Goal: Information Seeking & Learning: Learn about a topic

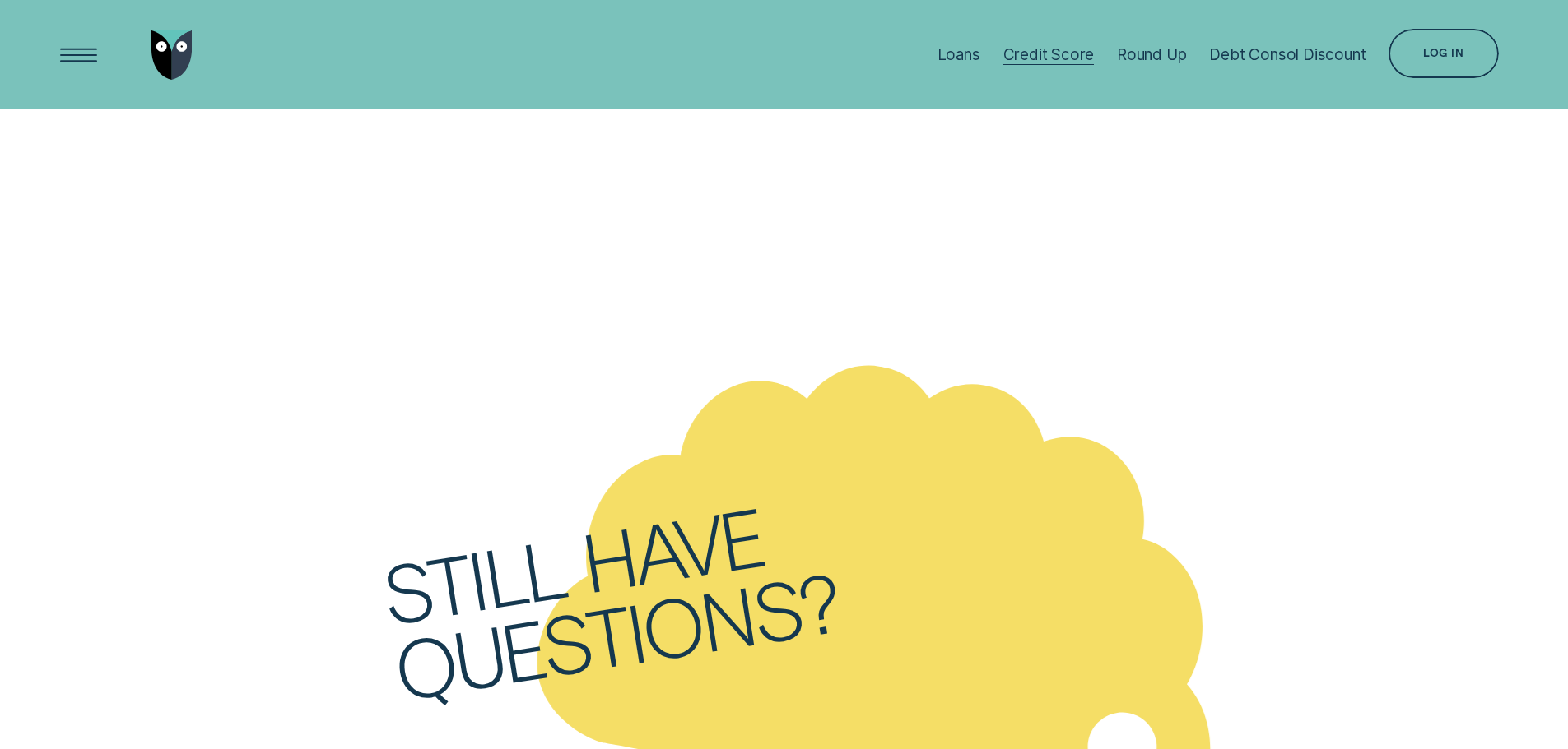
scroll to position [7273, 0]
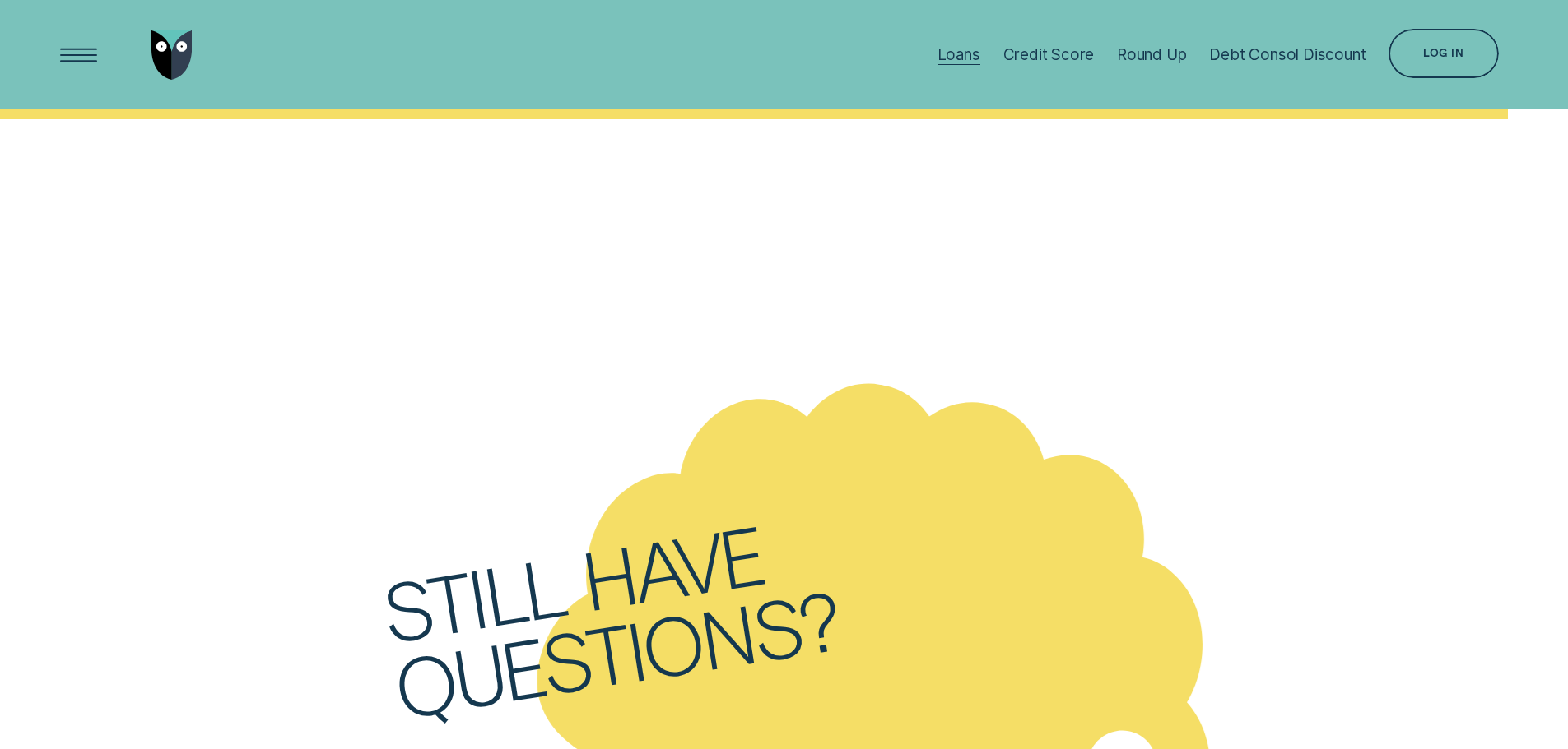
click at [947, 49] on div "Loans" at bounding box center [959, 54] width 42 height 19
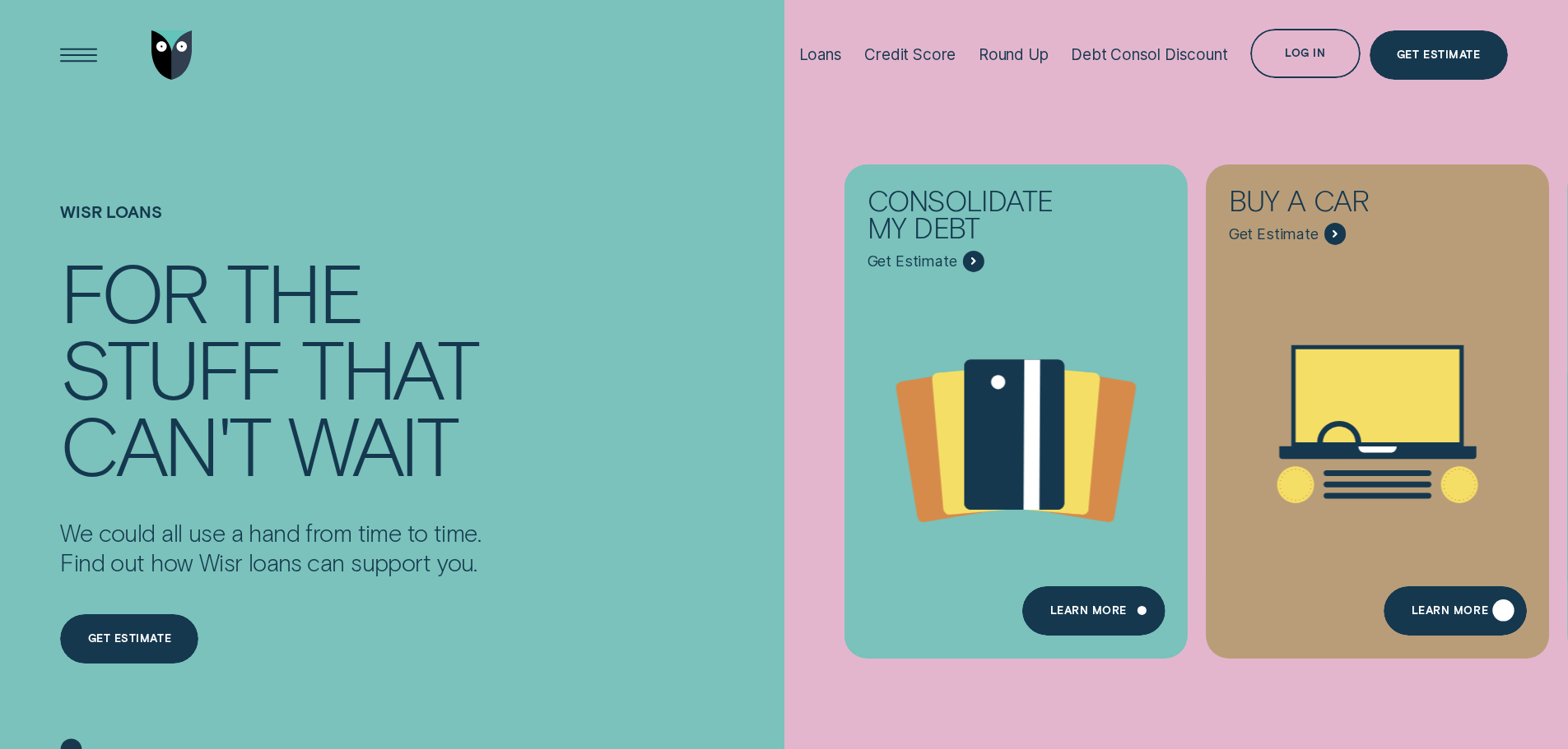
click at [1441, 610] on div "Learn More" at bounding box center [1449, 613] width 77 height 10
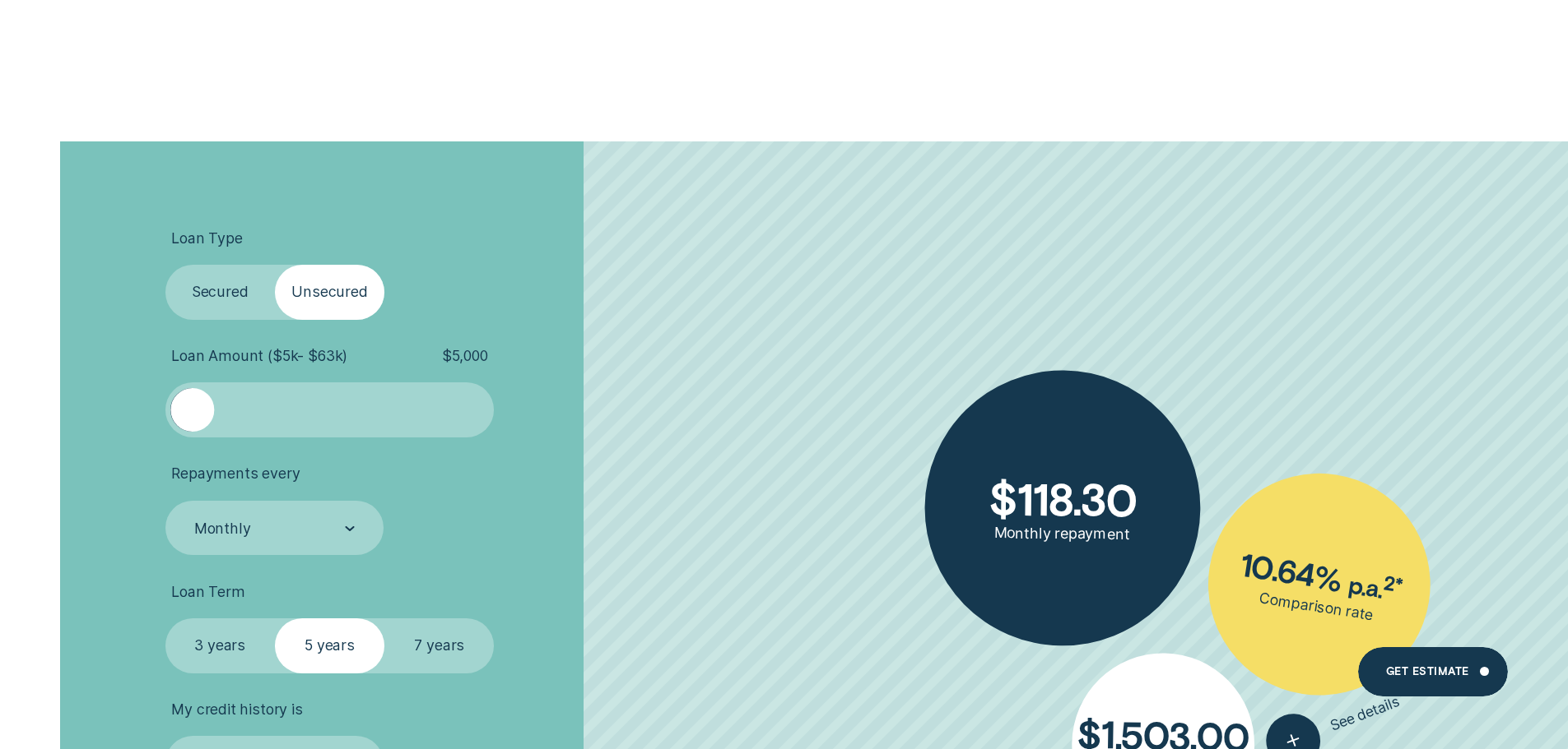
scroll to position [3126, 0]
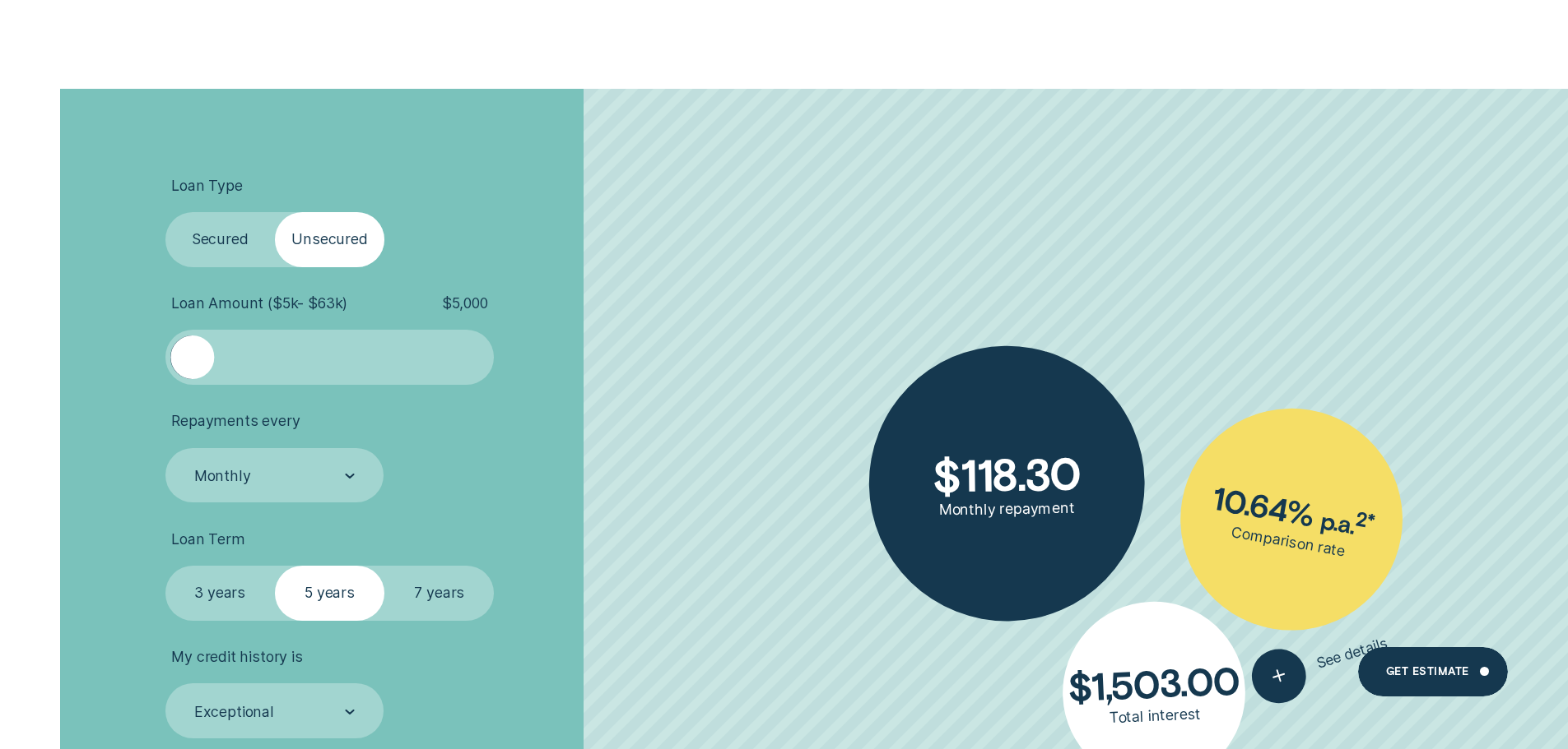
click at [218, 233] on label "Secured" at bounding box center [220, 240] width 110 height 55
click at [165, 212] on input "Secured" at bounding box center [165, 212] width 0 height 0
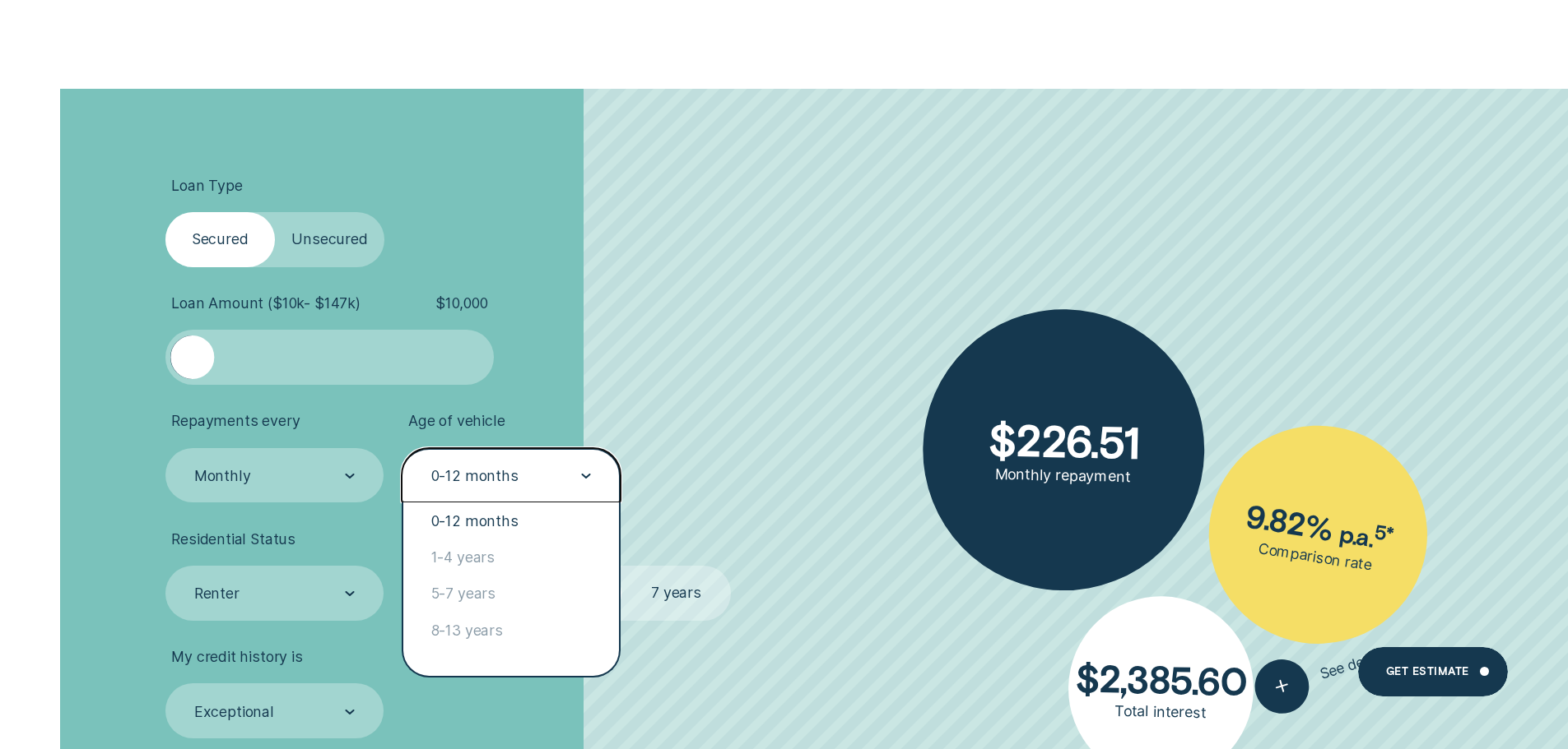
click at [574, 475] on div "0-12 months" at bounding box center [511, 477] width 162 height 20
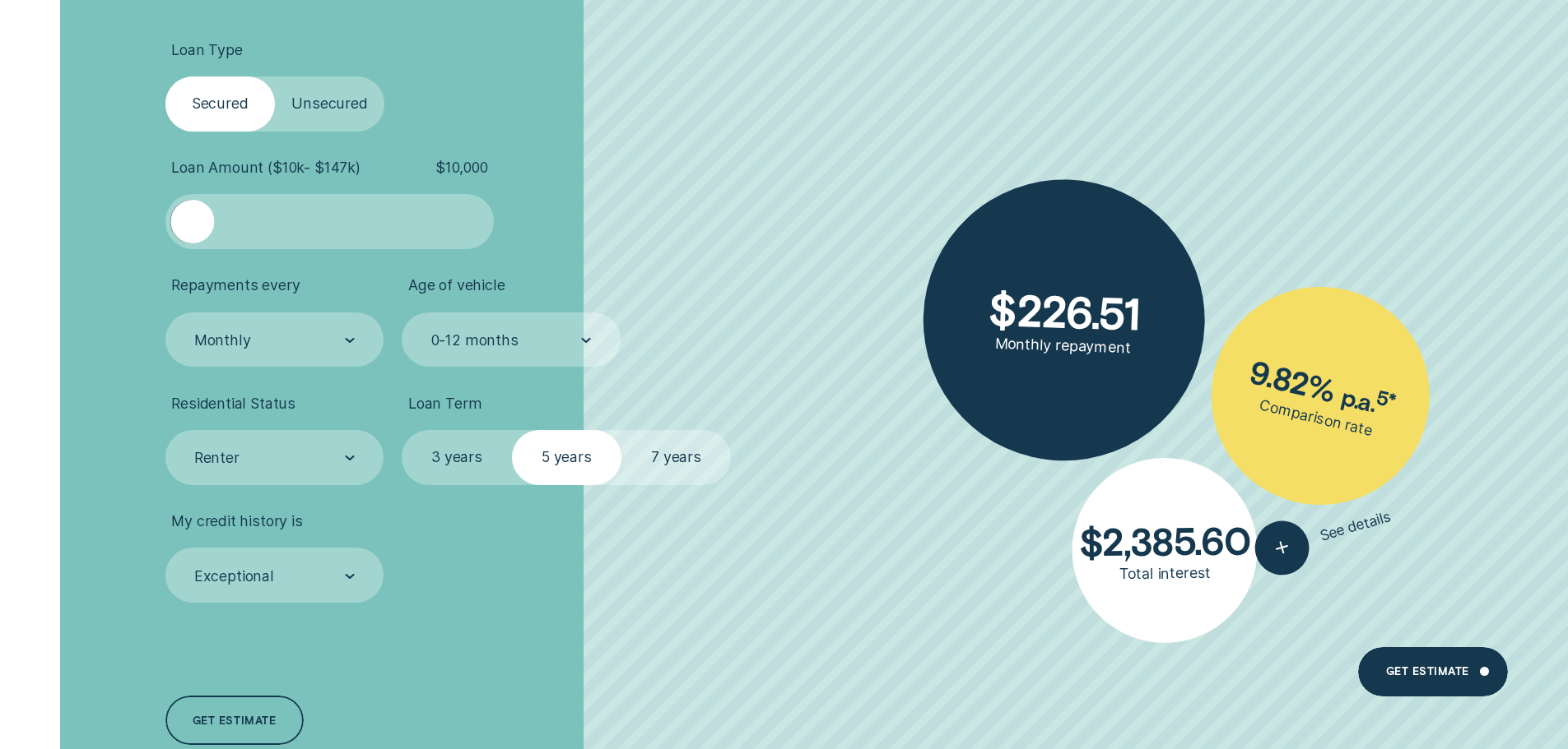
scroll to position [3290, 0]
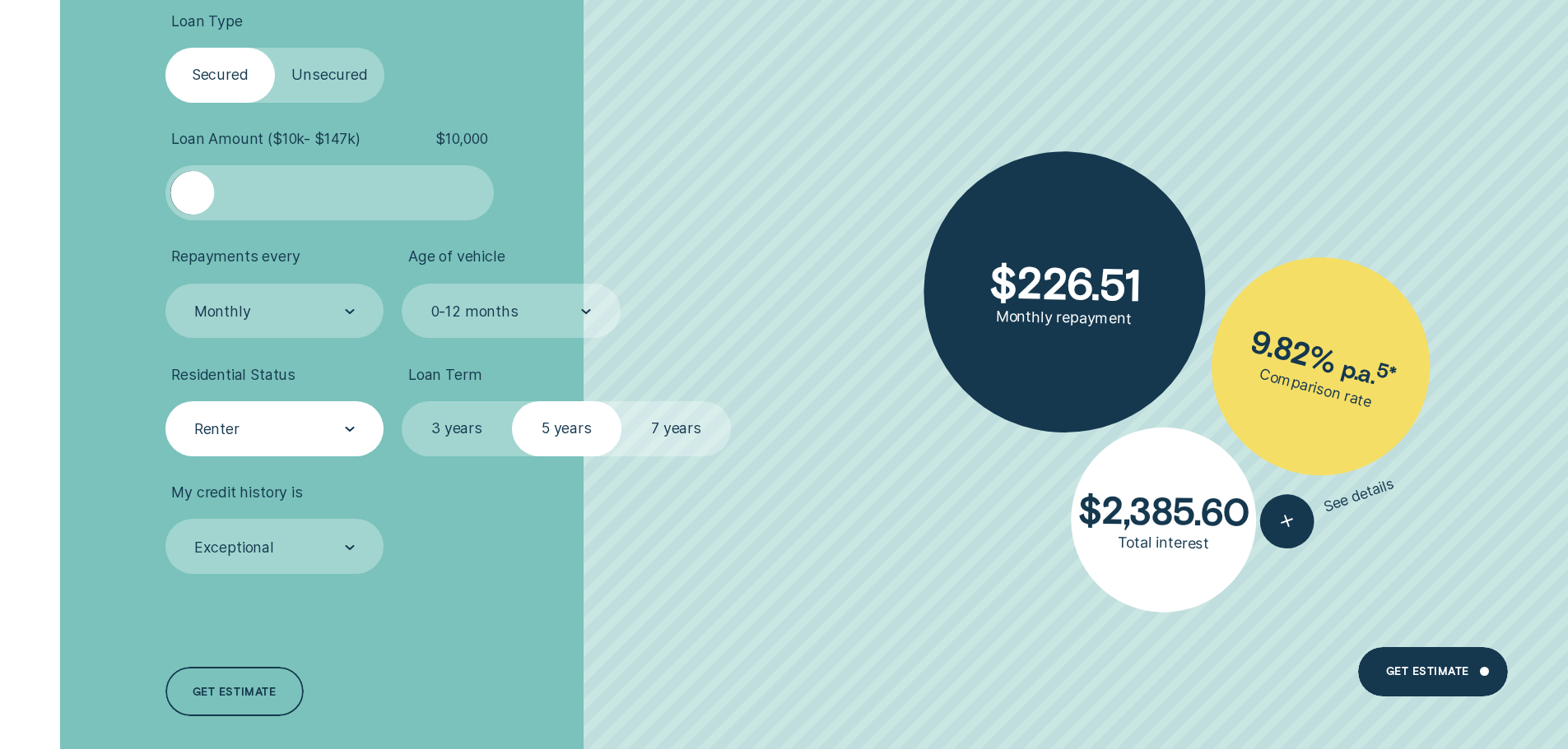
click at [367, 429] on div "Renter" at bounding box center [274, 429] width 219 height 55
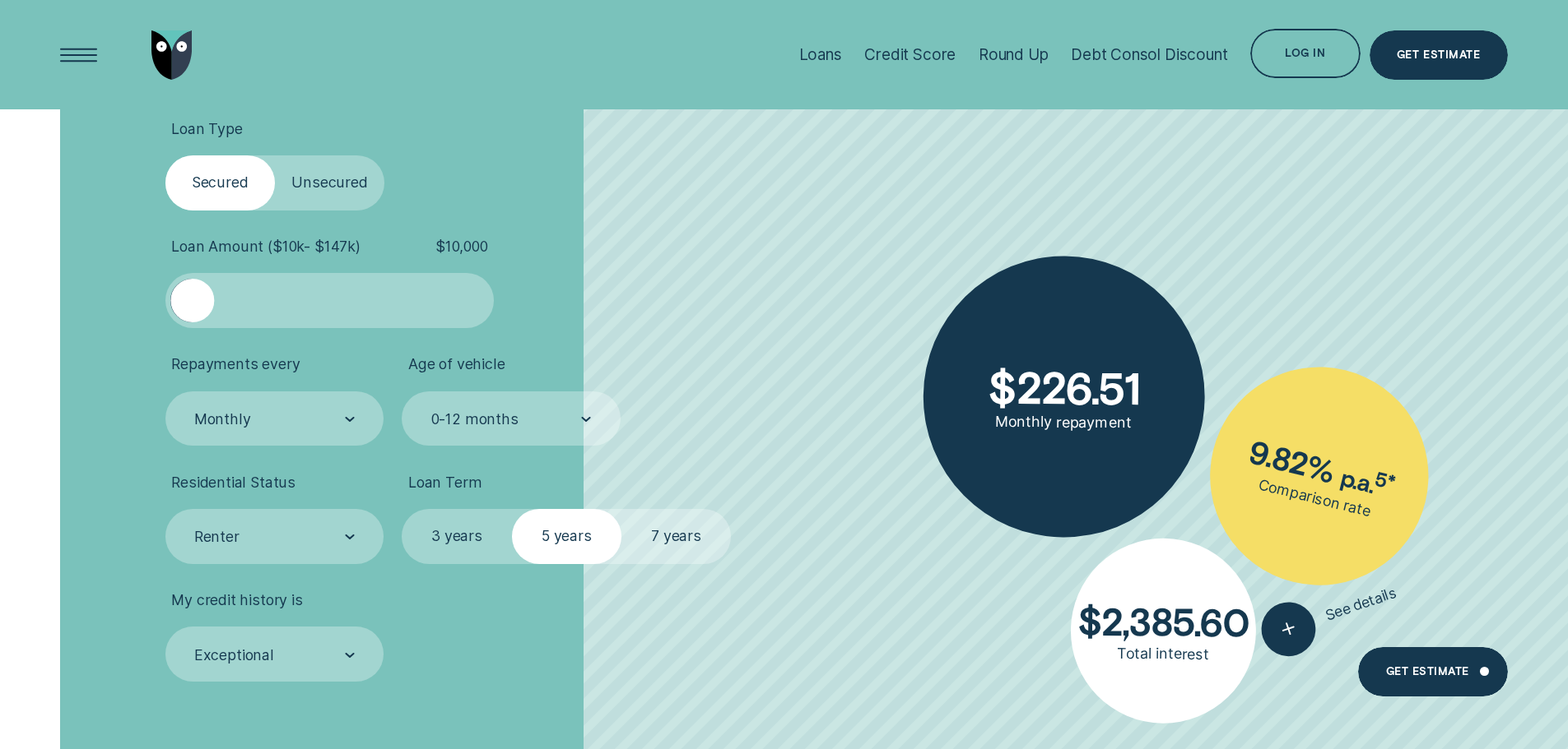
scroll to position [2961, 0]
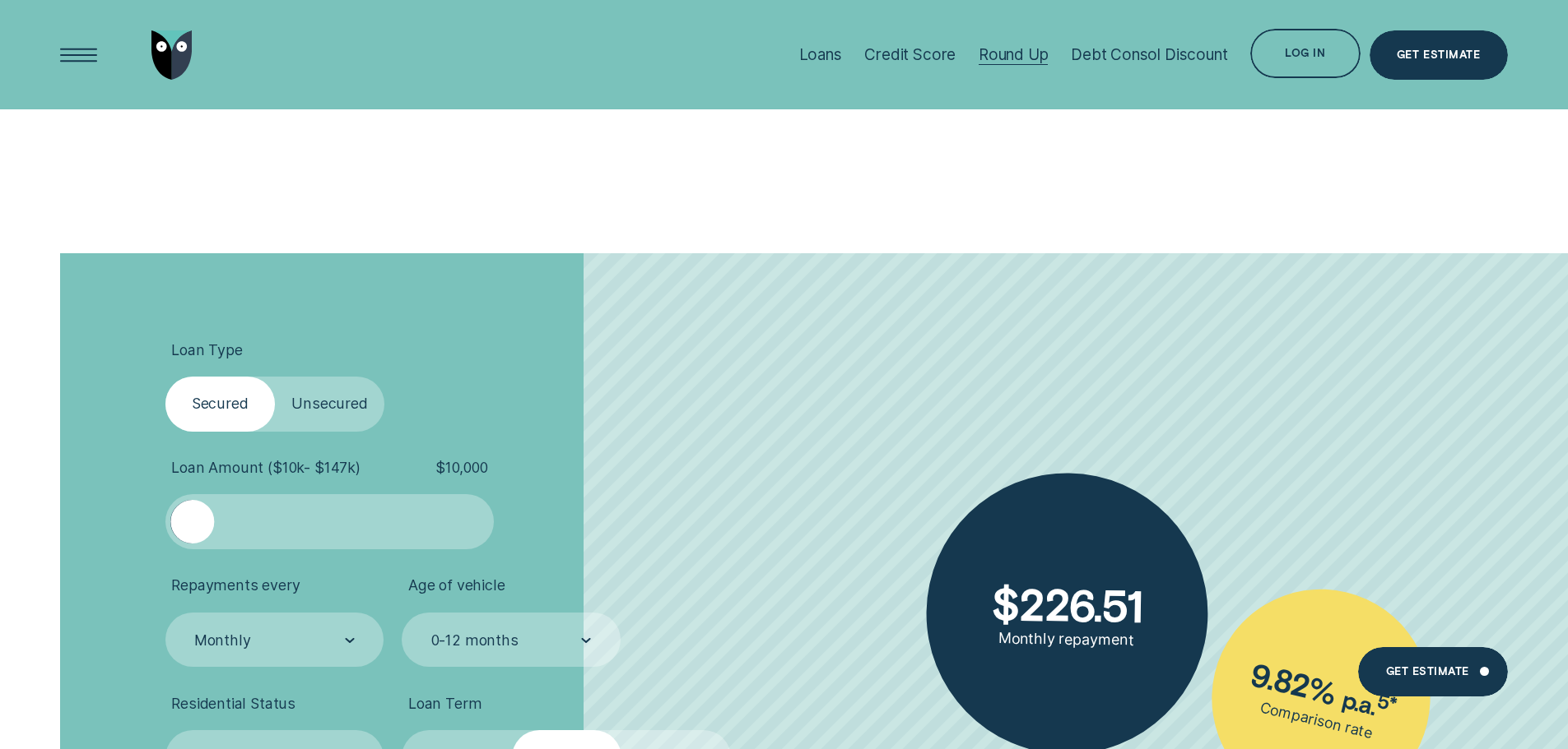
click at [1017, 51] on div "Round Up" at bounding box center [1013, 54] width 70 height 19
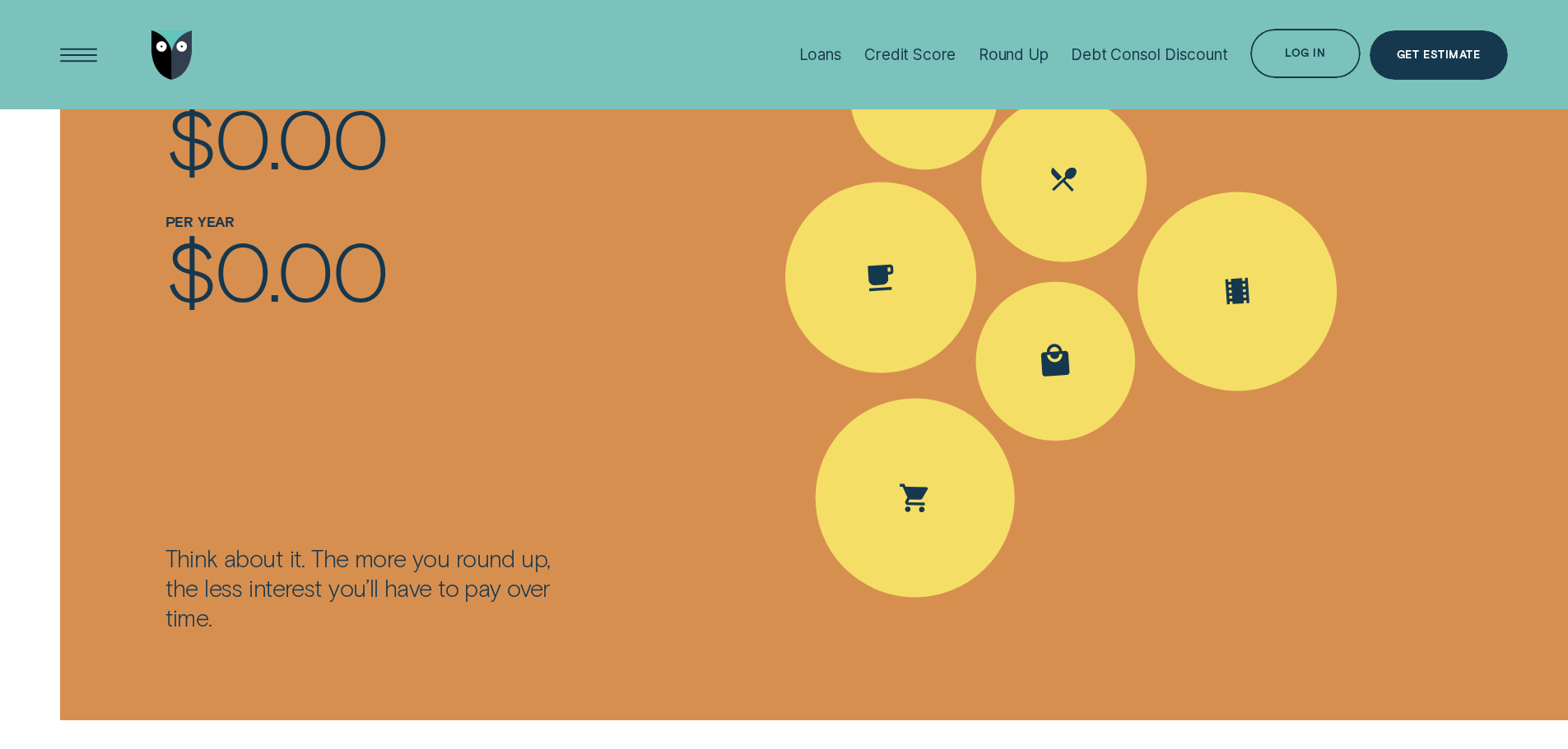
scroll to position [2385, 0]
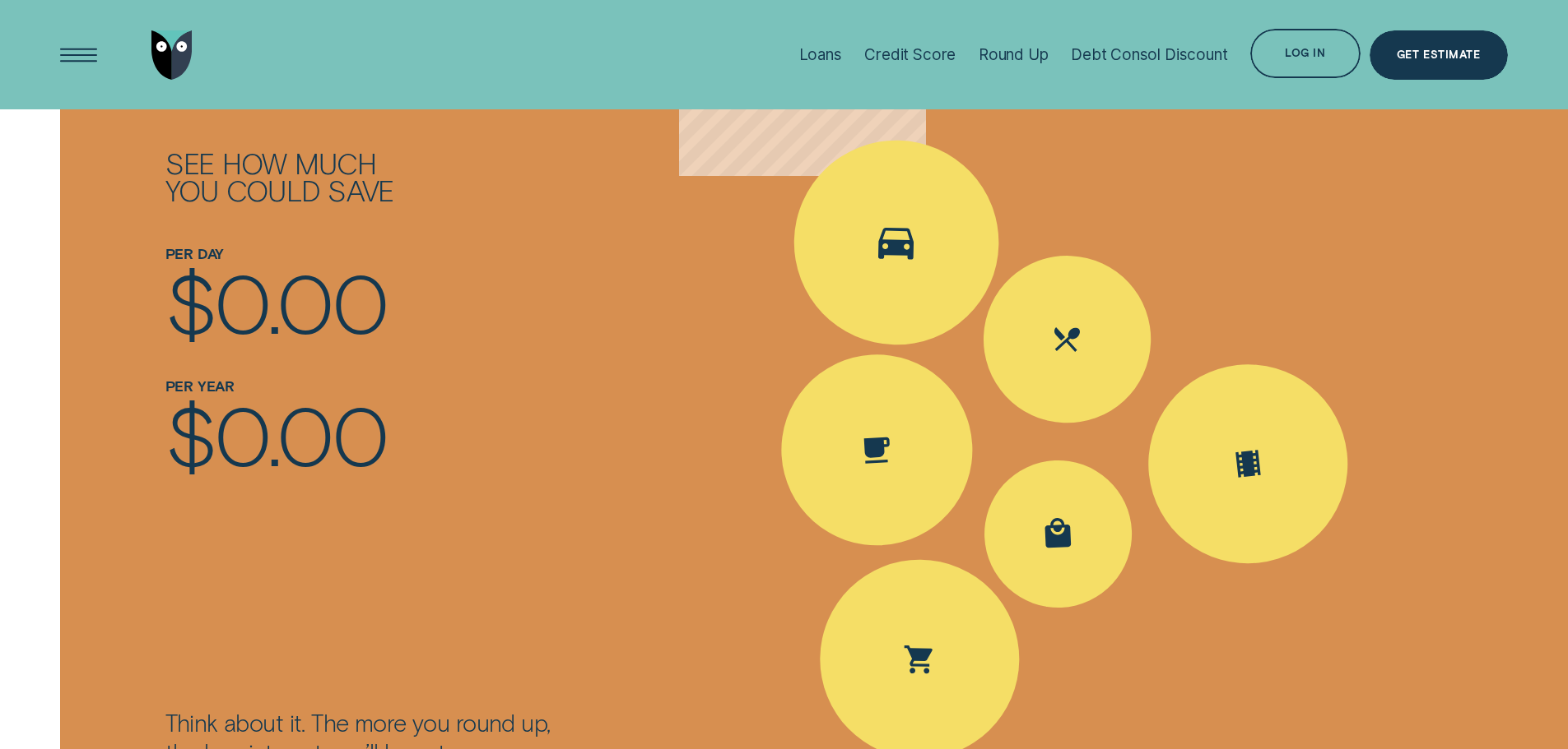
click at [909, 244] on icon "Spent Transport $5.60; The round up $0.40" at bounding box center [896, 244] width 35 height 32
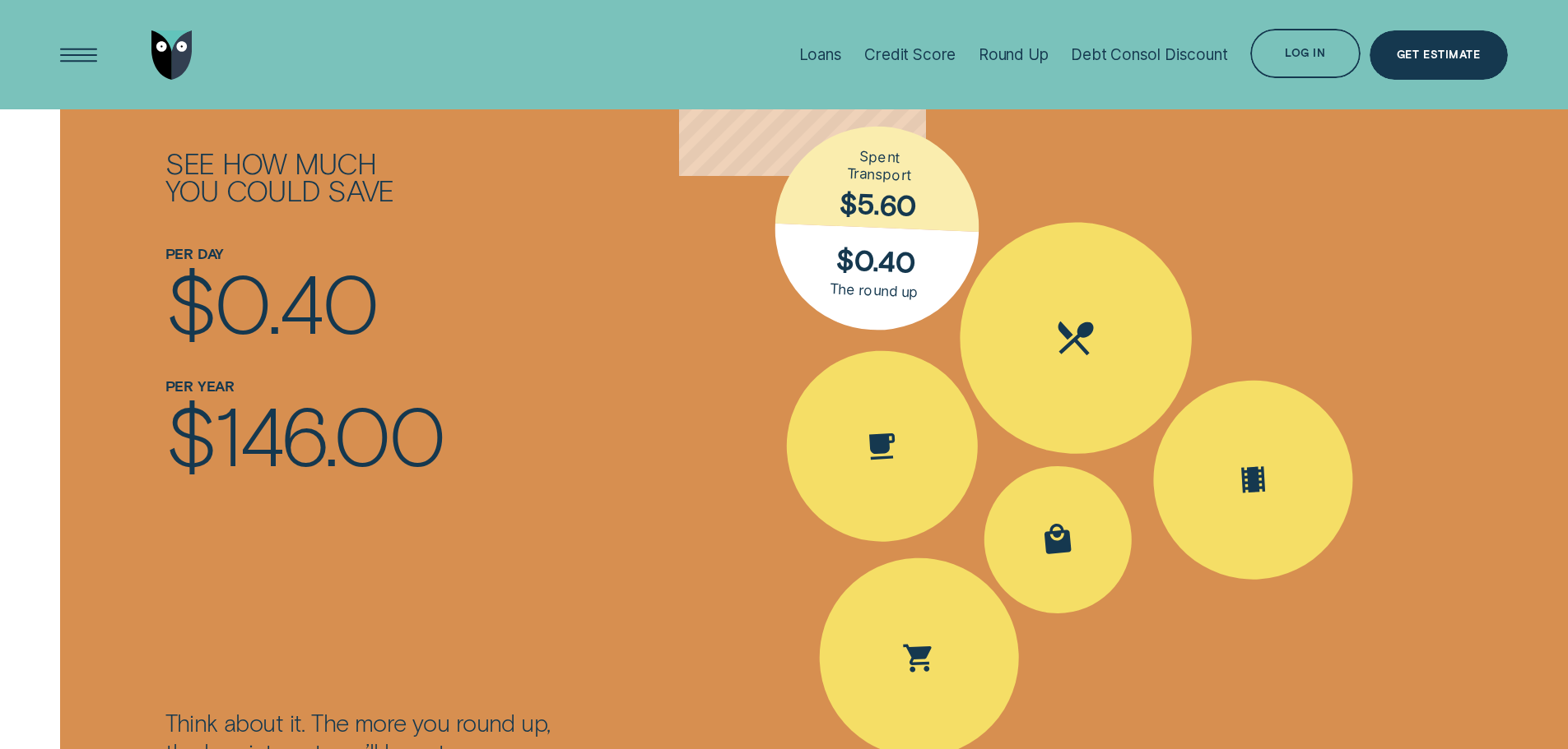
click at [1099, 391] on div "Spent Eating out $25.10; The round up $0.90" at bounding box center [1075, 338] width 240 height 240
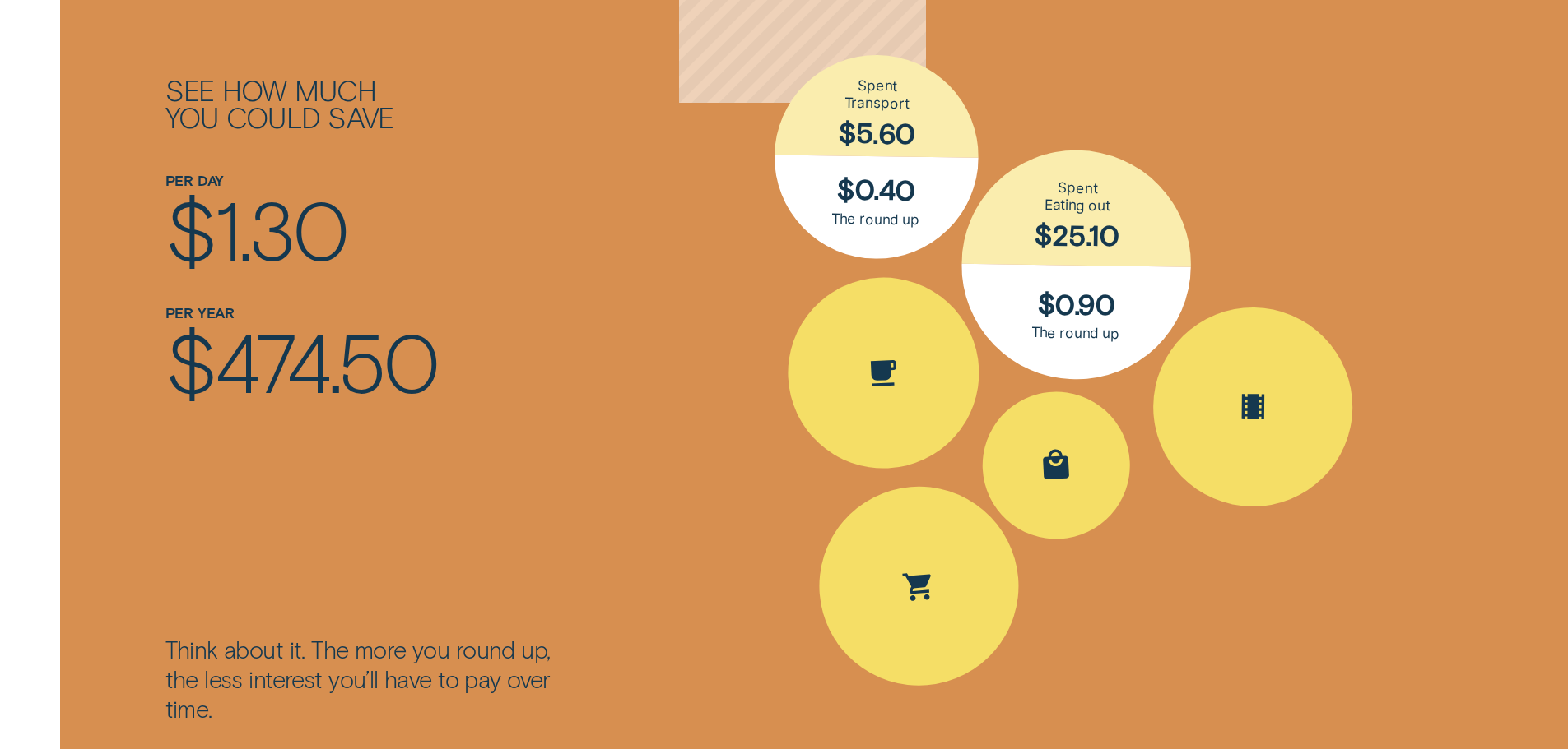
scroll to position [2467, 0]
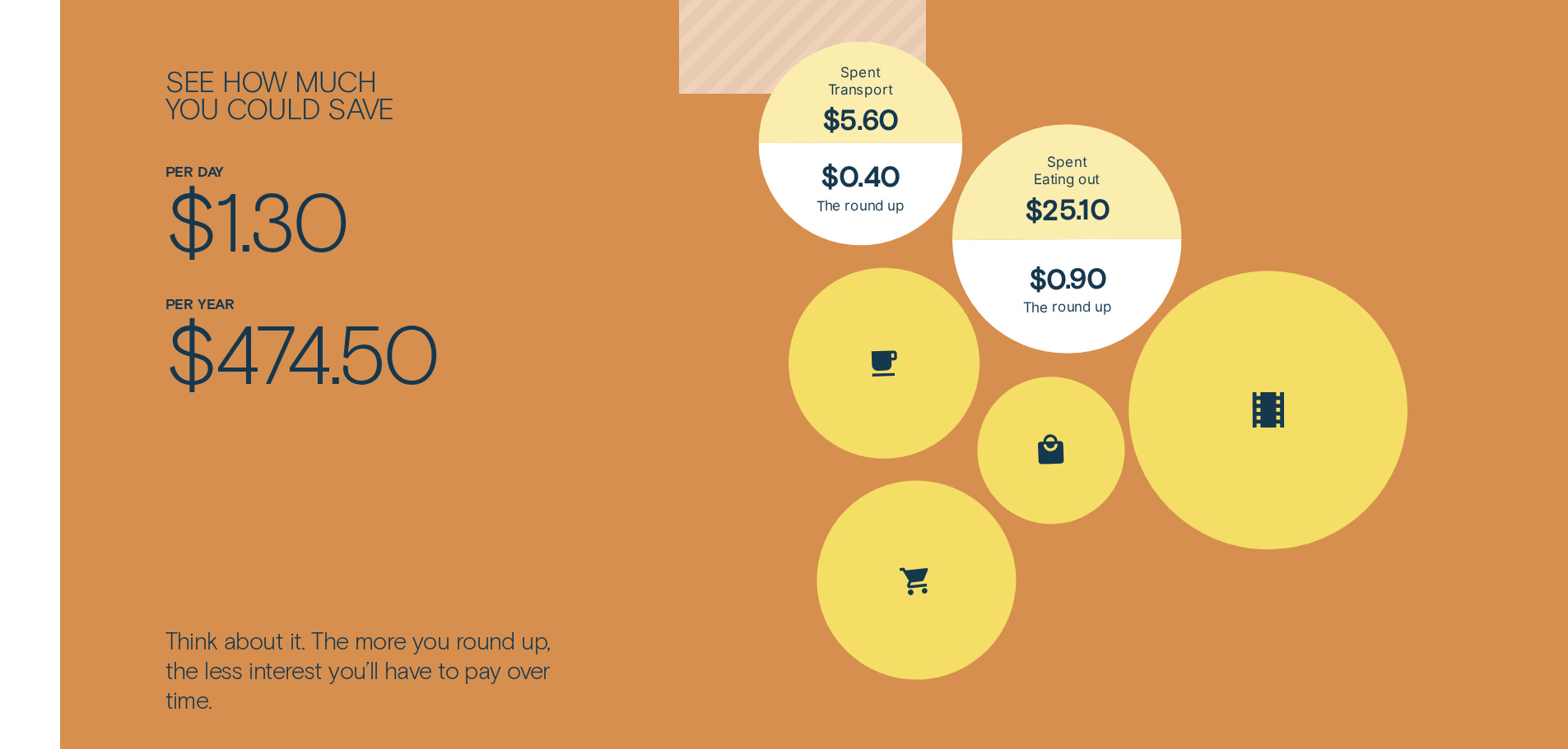
click at [1231, 405] on div "Spent Entertainment $16.30; The round up $0.70" at bounding box center [1268, 410] width 280 height 279
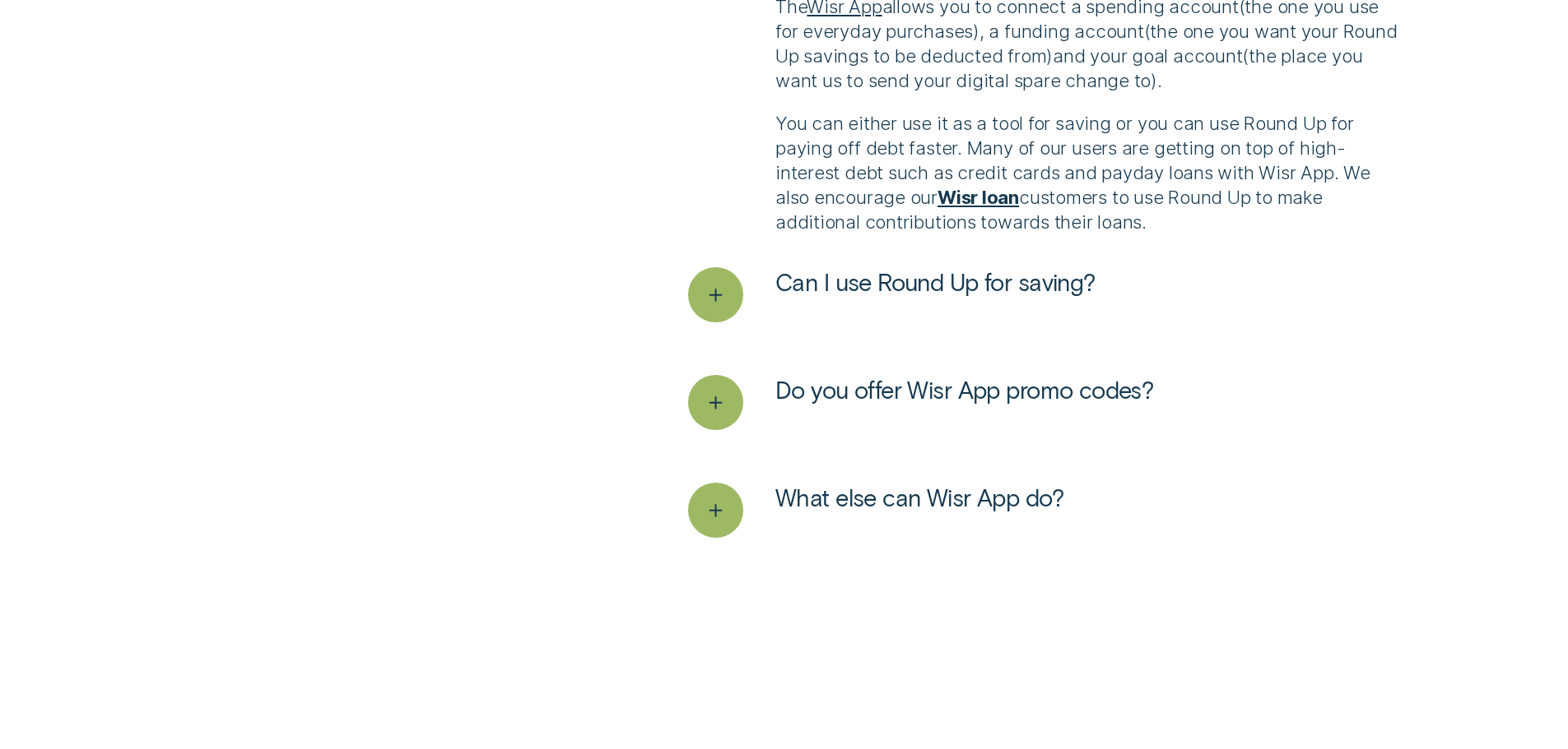
scroll to position [4524, 0]
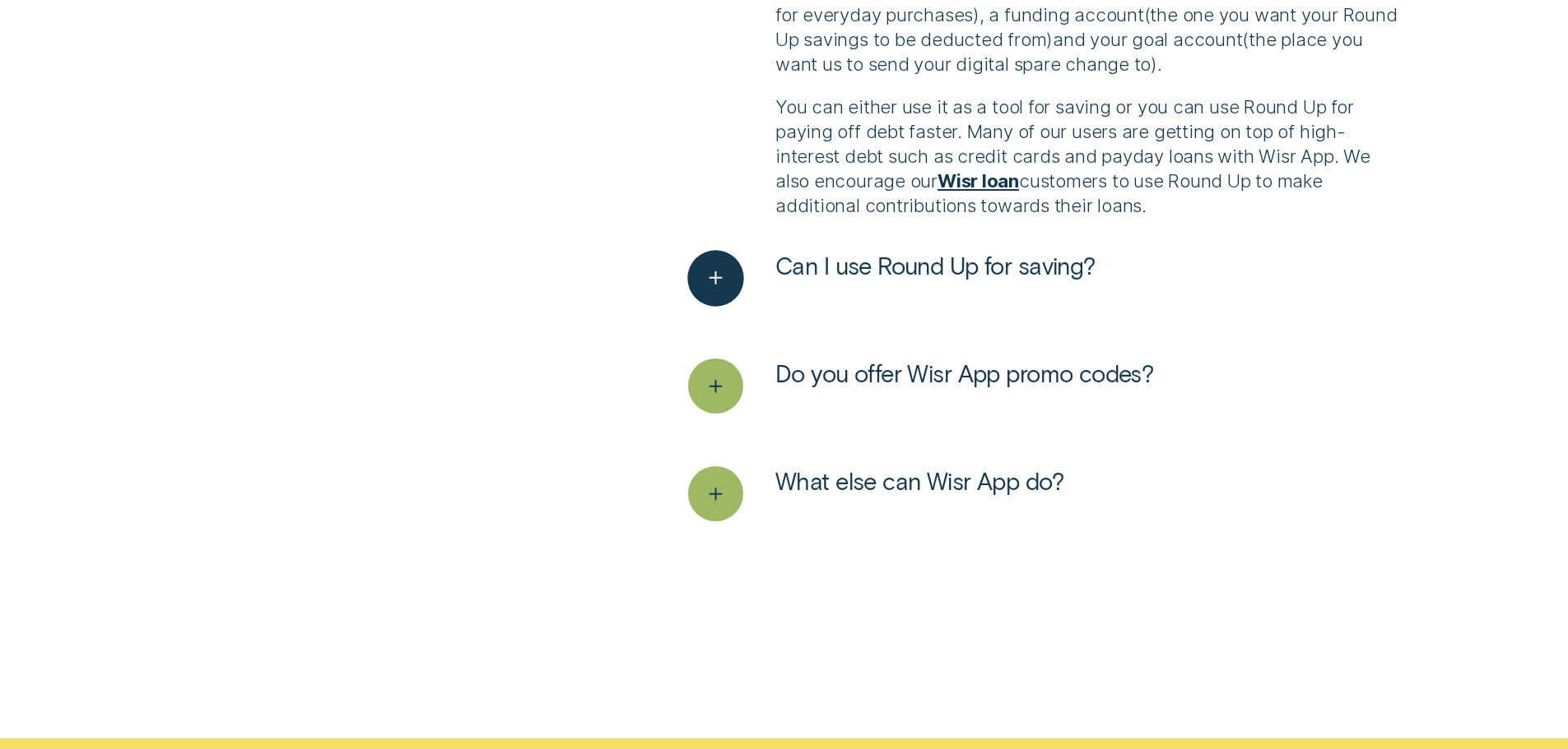
click at [980, 286] on button "Can I use Round Up for saving?" at bounding box center [892, 279] width 407 height 55
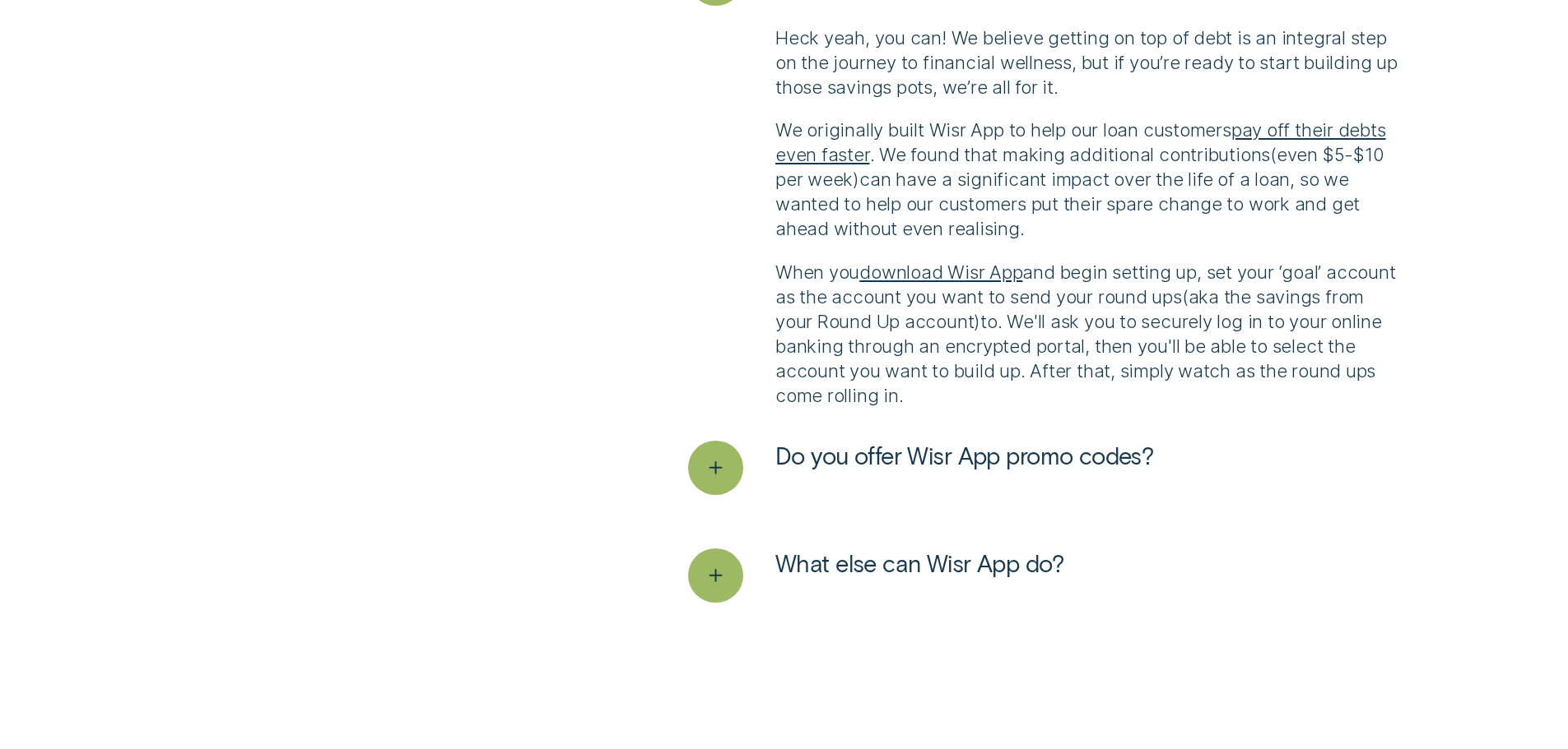
scroll to position [4853, 0]
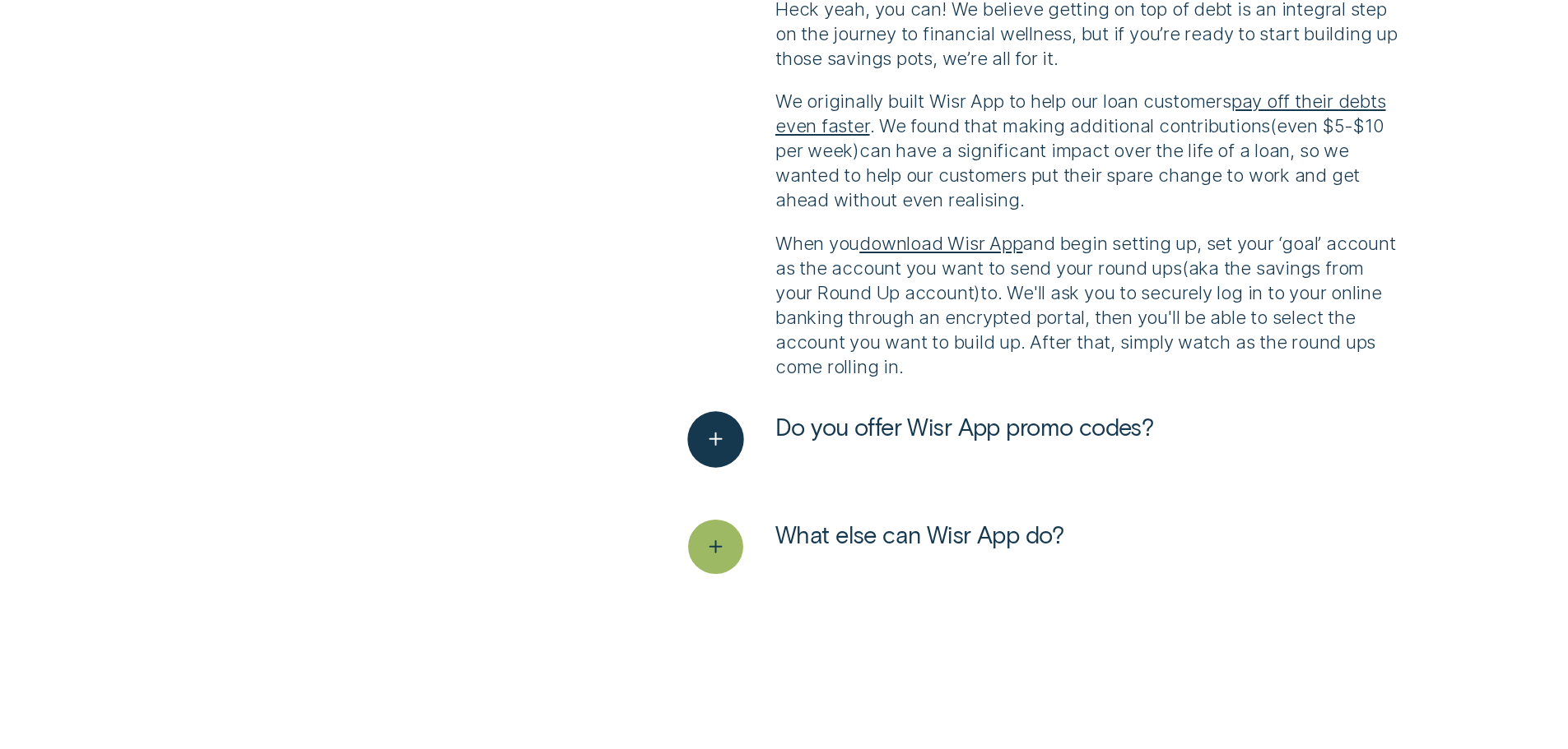
click at [1054, 446] on button "Do you offer Wisr App promo codes?" at bounding box center [921, 440] width 465 height 55
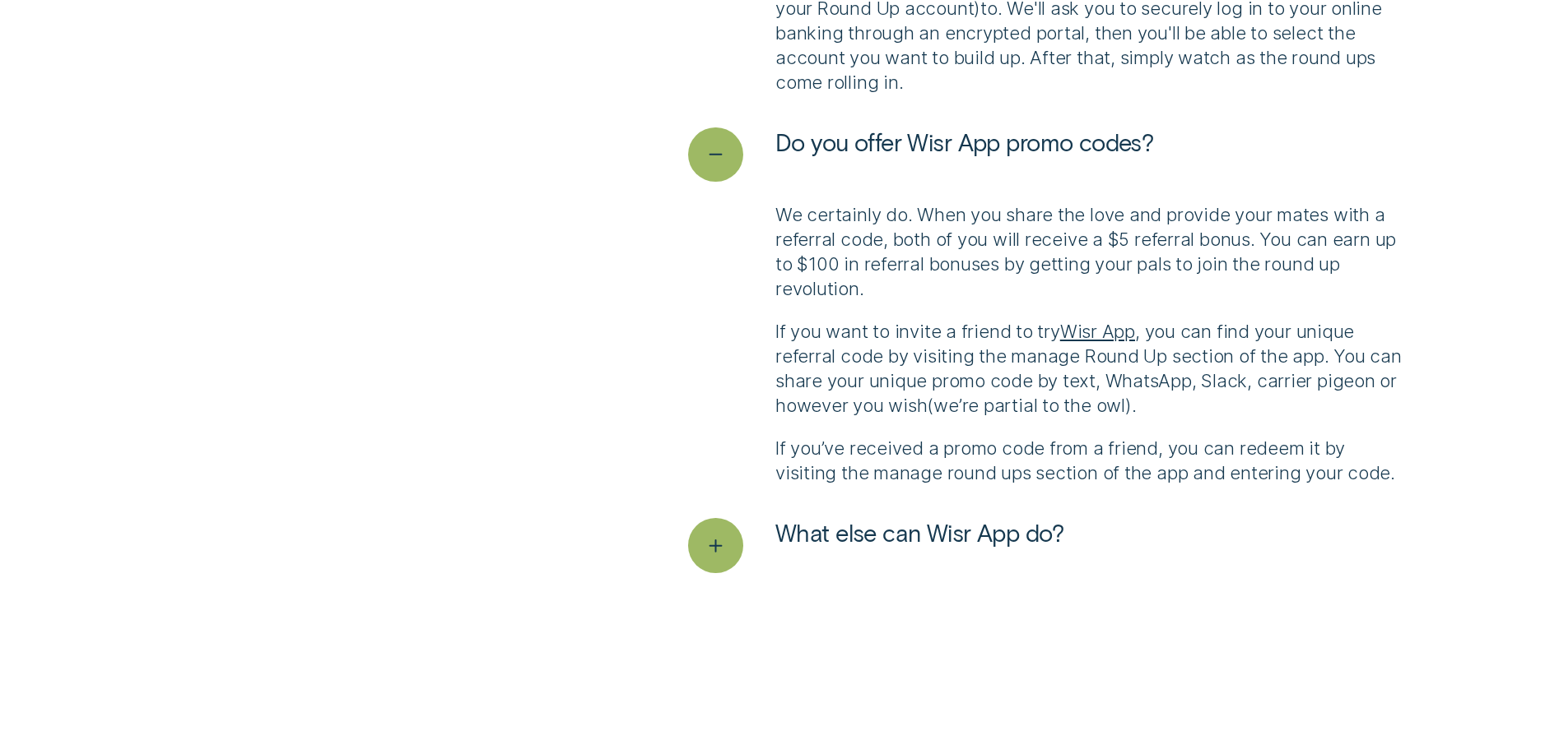
scroll to position [5346, 0]
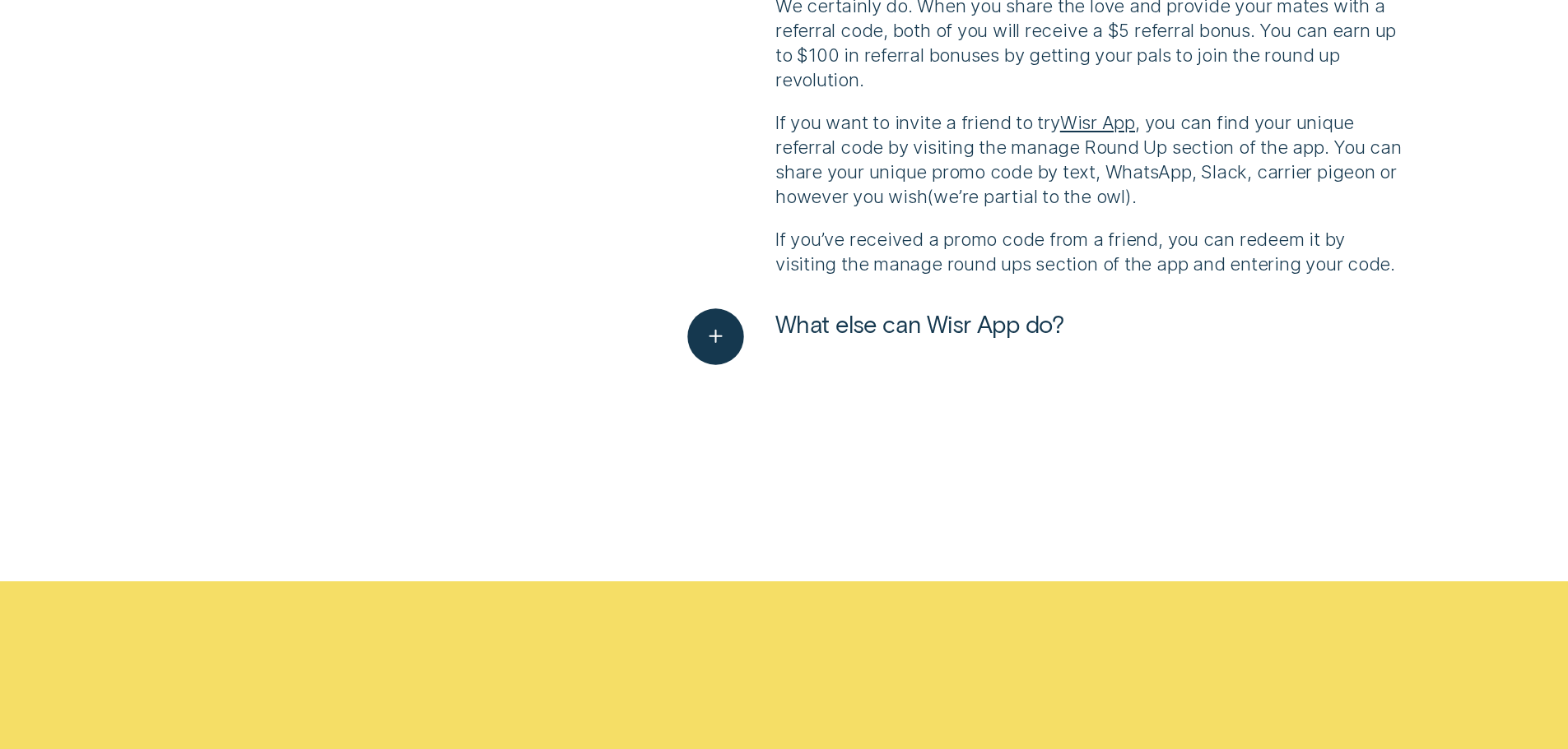
click at [966, 332] on span "What else can Wisr App do?" at bounding box center [919, 324] width 288 height 30
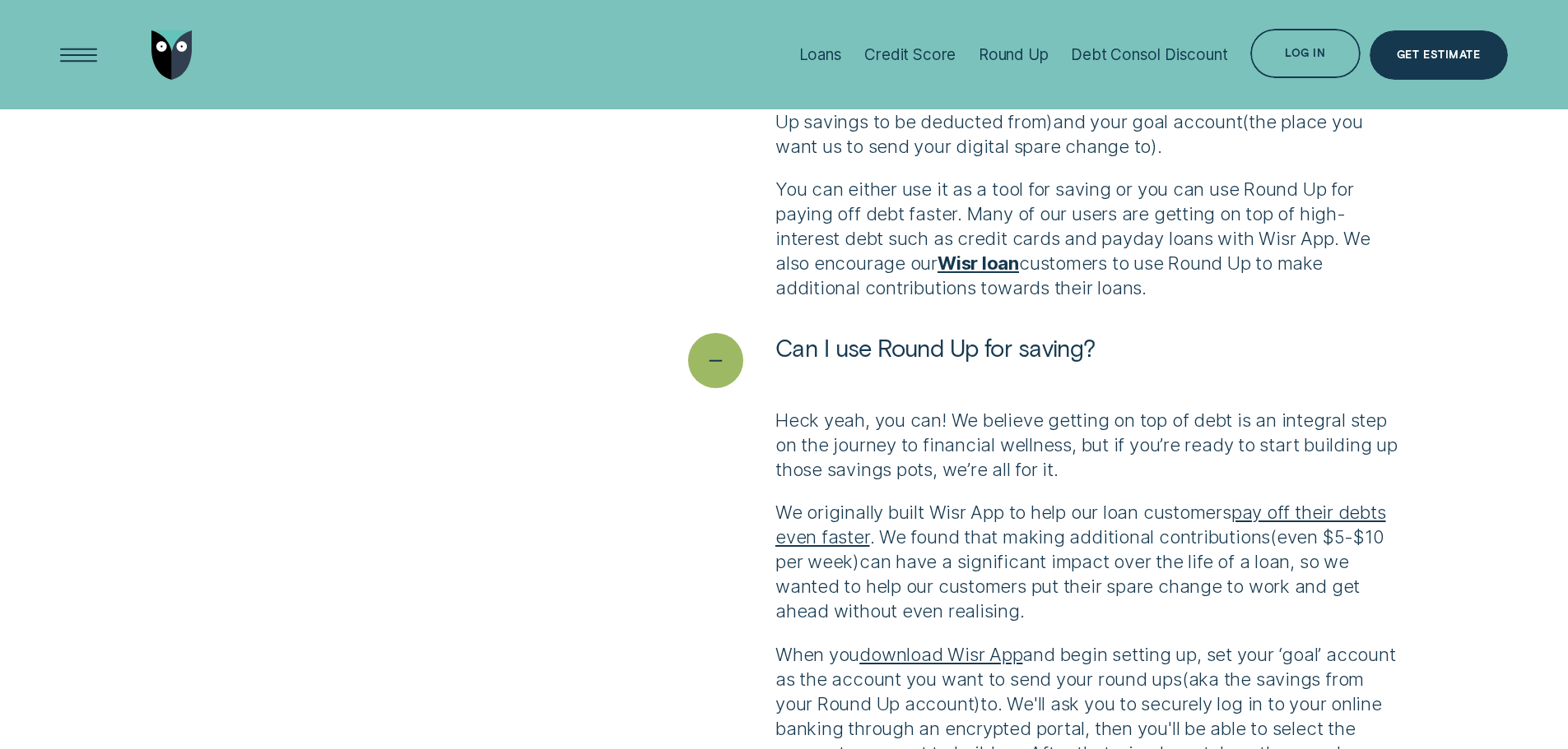
scroll to position [4031, 0]
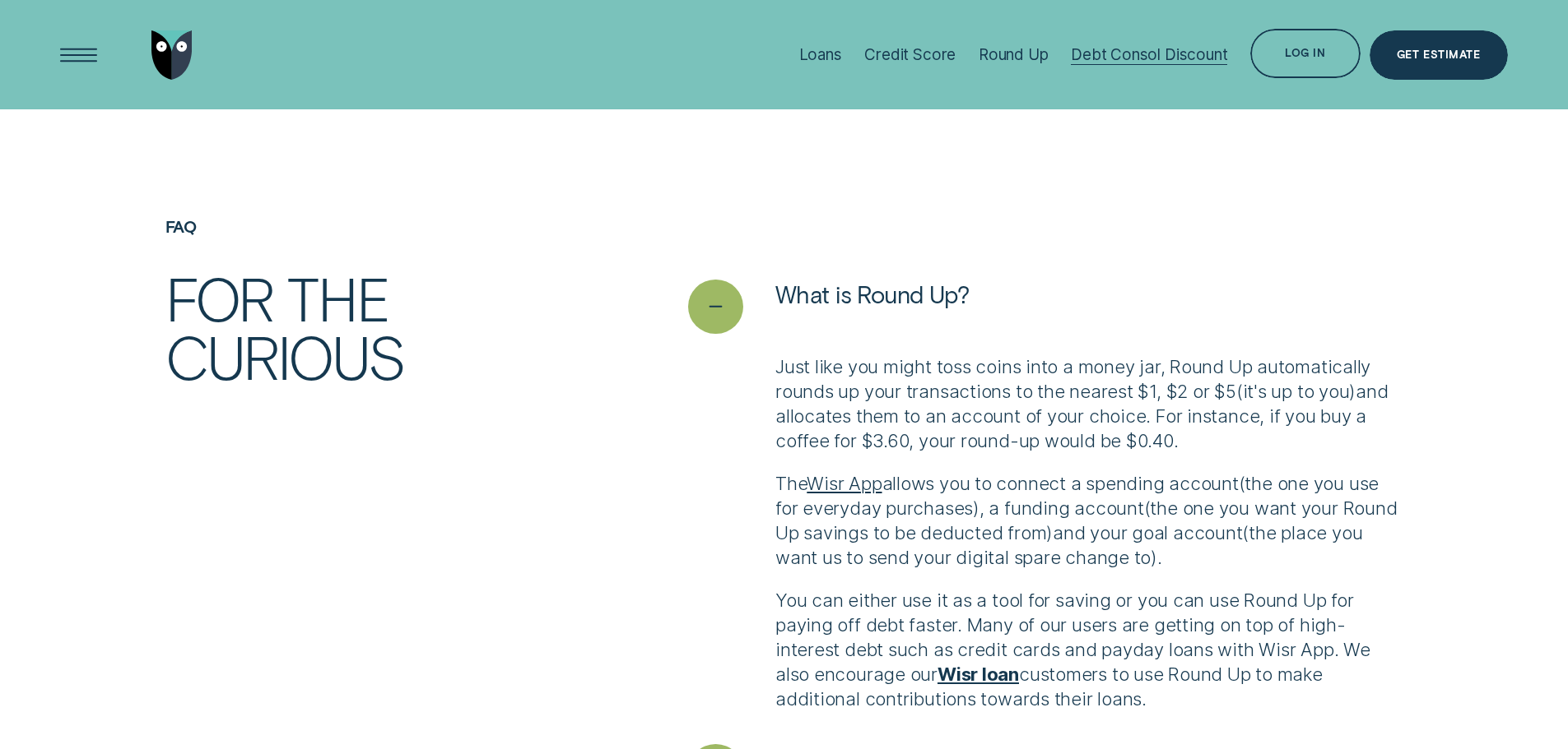
click at [1152, 51] on div "Debt Consol Discount" at bounding box center [1148, 54] width 156 height 19
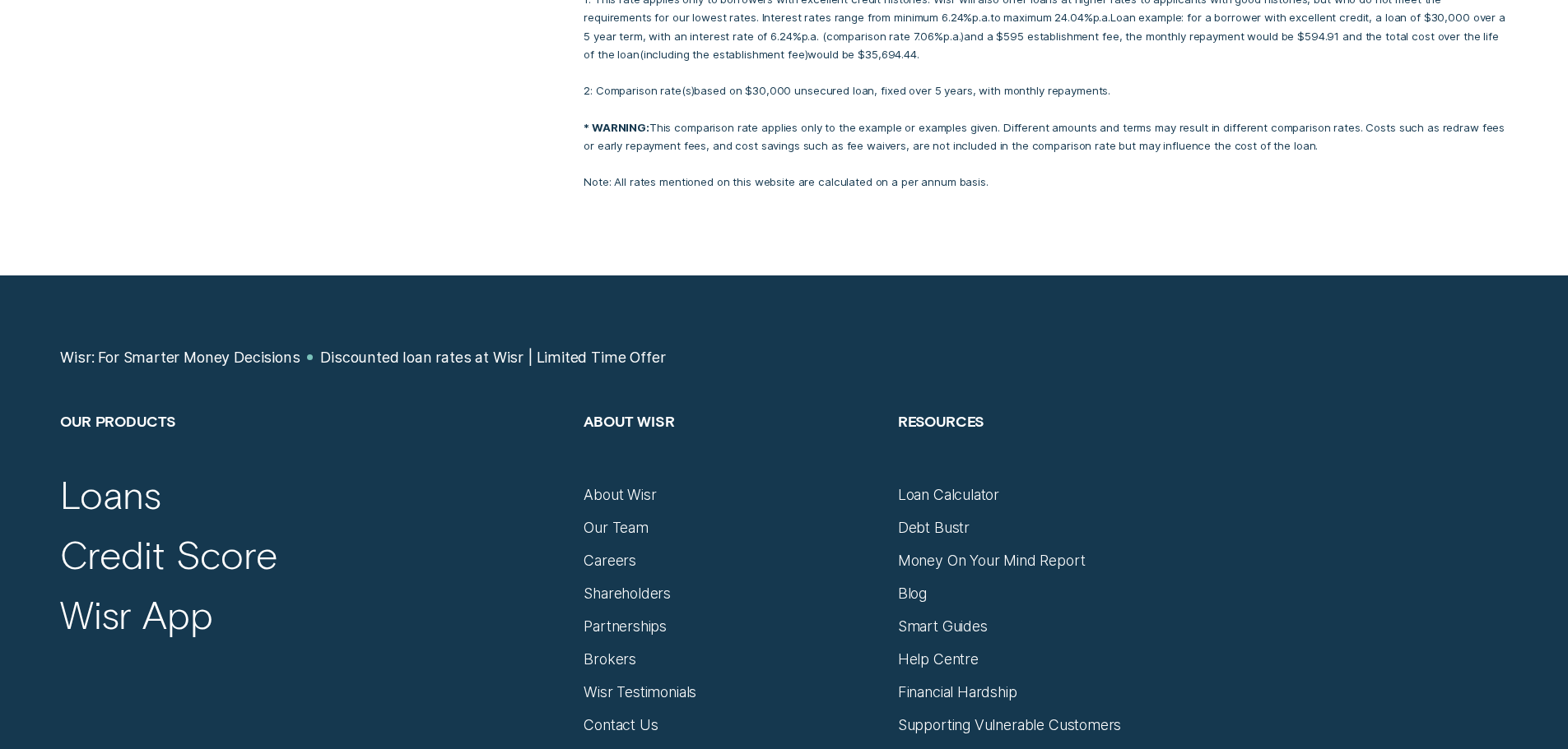
scroll to position [3784, 0]
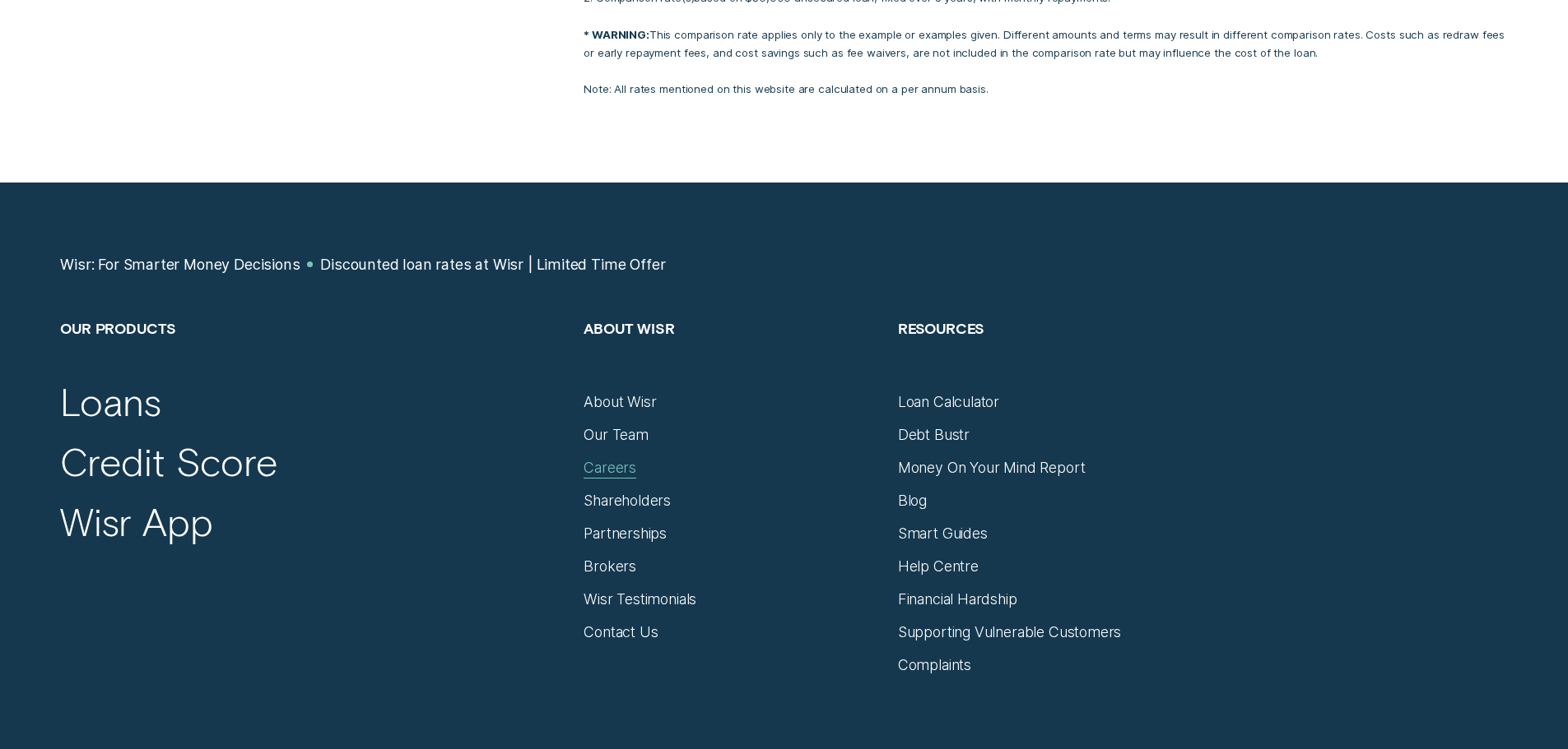
click at [597, 459] on div "Careers" at bounding box center [609, 469] width 53 height 18
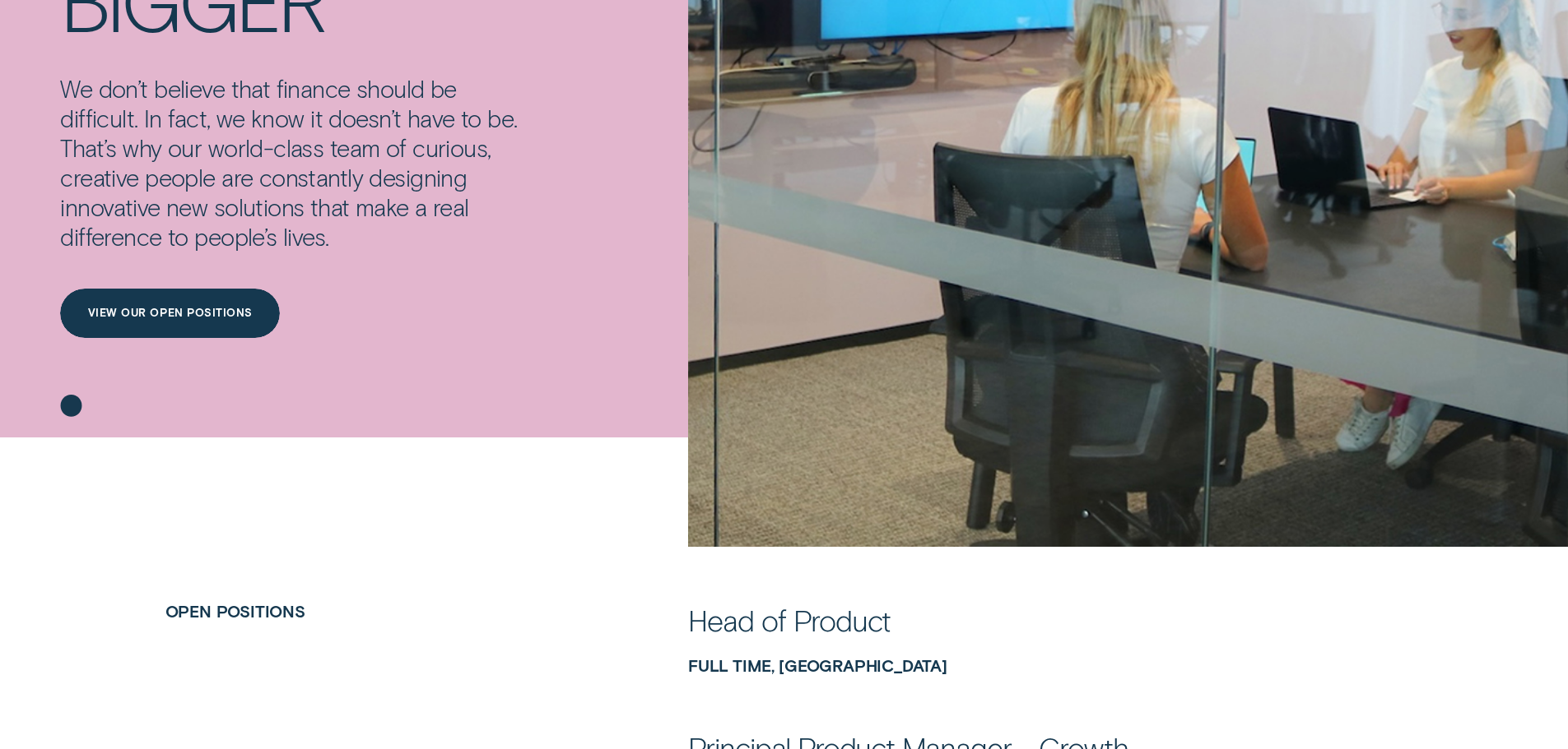
scroll to position [411, 0]
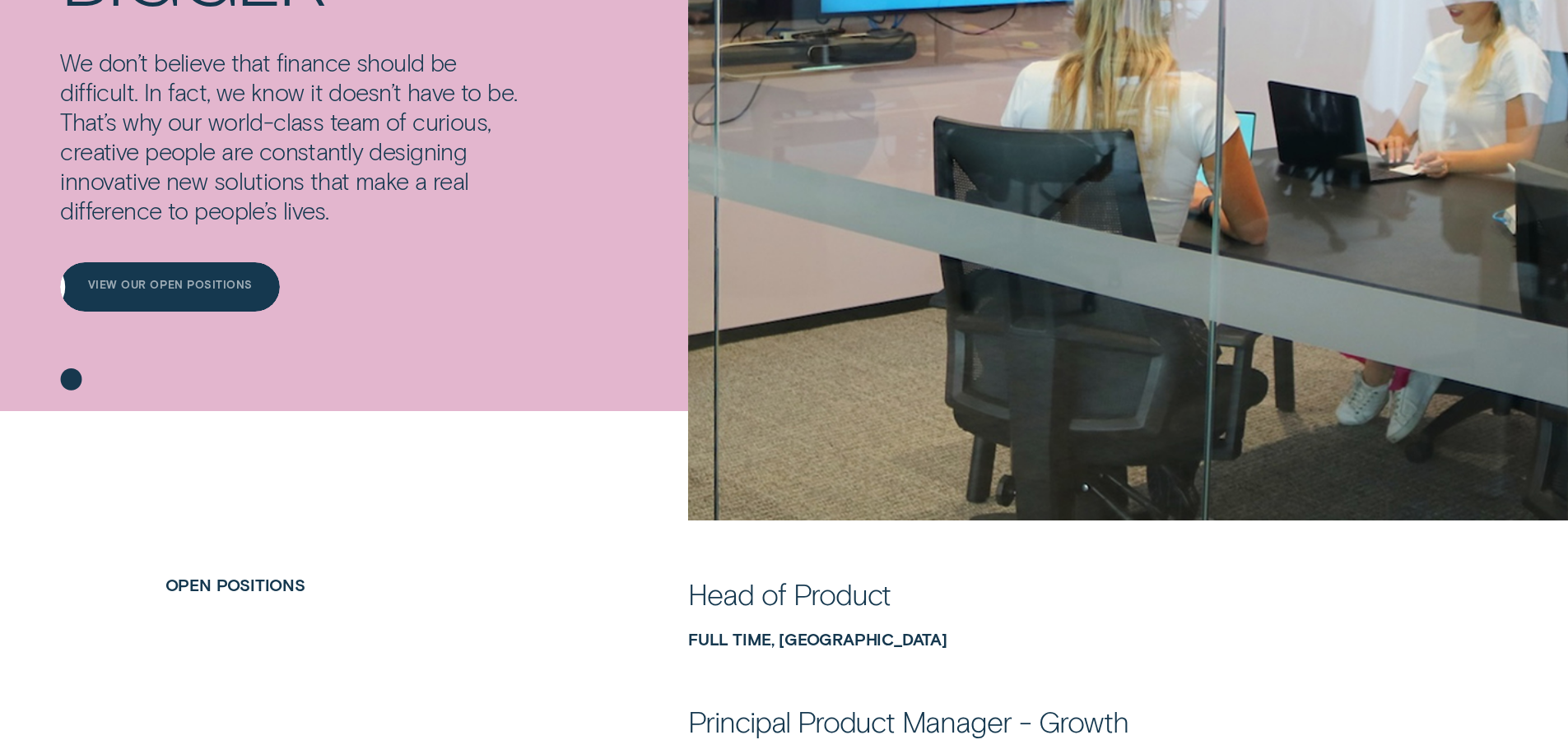
click at [175, 278] on div "View our open positions" at bounding box center [170, 287] width 220 height 50
